Goal: Communication & Community: Participate in discussion

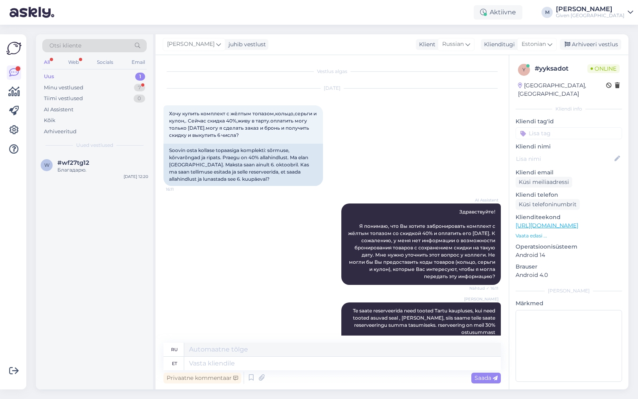
scroll to position [154, 0]
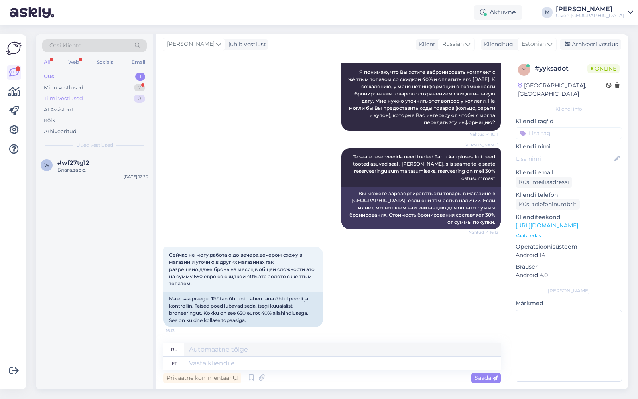
click at [83, 93] on div "Tiimi vestlused 0" at bounding box center [94, 98] width 104 height 11
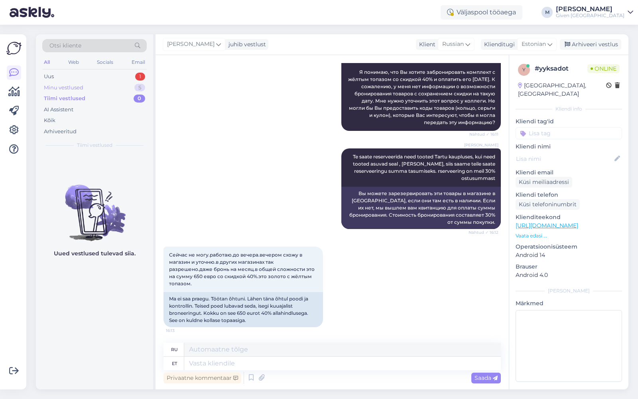
click at [81, 89] on div "Minu vestlused" at bounding box center [63, 88] width 39 height 8
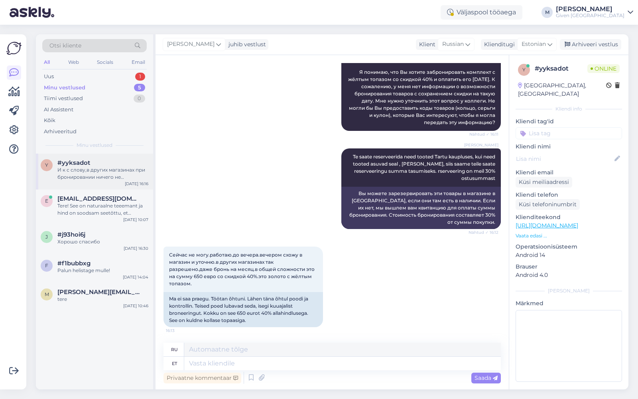
click at [106, 161] on div "#yyksadot" at bounding box center [102, 162] width 91 height 7
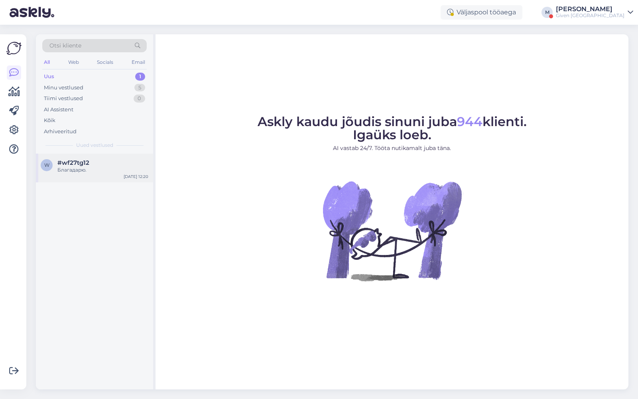
click at [89, 160] on div "#wf27tg12" at bounding box center [102, 162] width 91 height 7
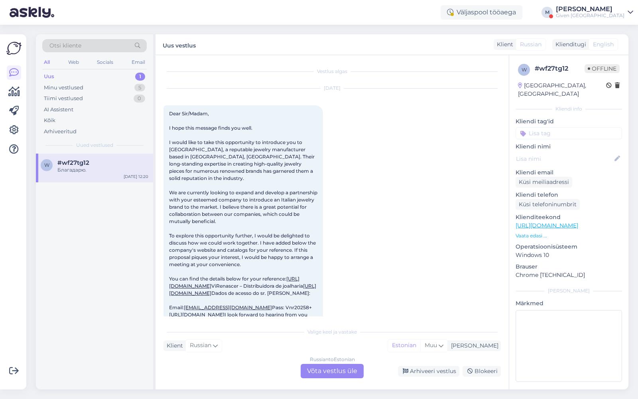
scroll to position [735, 0]
